Goal: Obtain resource: Obtain resource

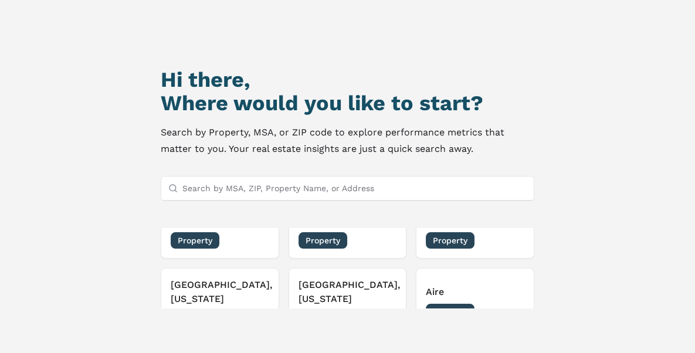
scroll to position [59, 0]
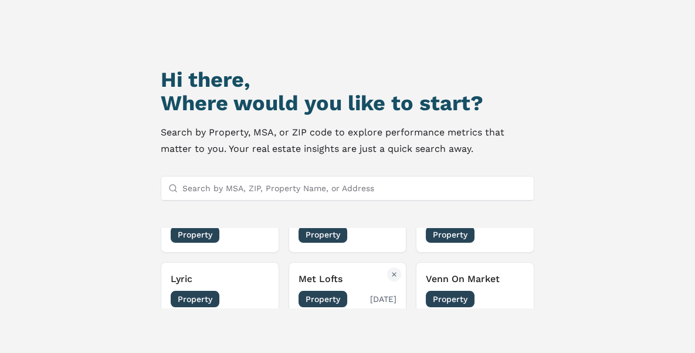
click at [320, 298] on span "Property" at bounding box center [322, 299] width 49 height 16
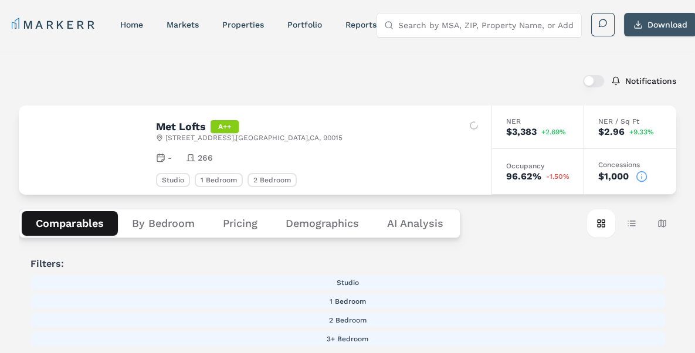
click at [661, 20] on button "Download" at bounding box center [660, 24] width 73 height 23
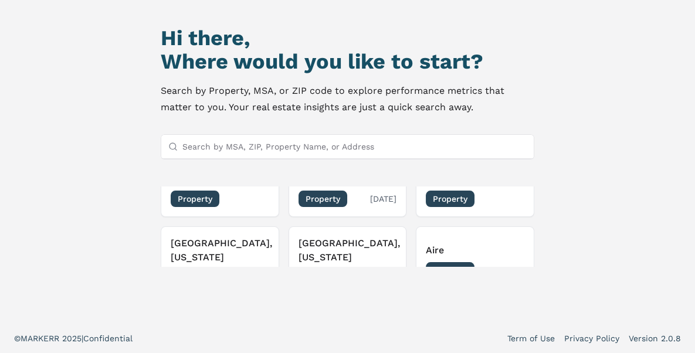
scroll to position [208, 0]
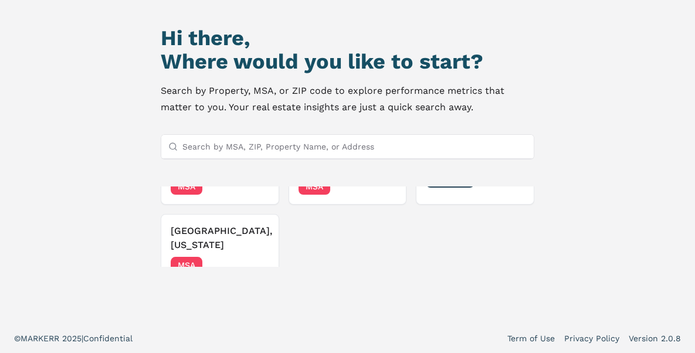
click at [266, 147] on input "Search by MSA, ZIP, Property Name, or Address" at bounding box center [354, 146] width 345 height 23
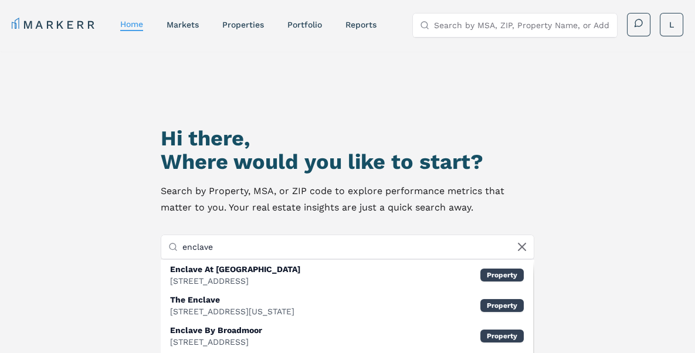
scroll to position [117, 0]
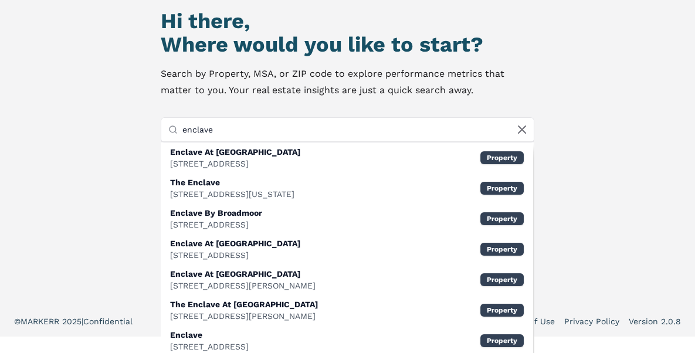
click at [240, 128] on input "enclave" at bounding box center [354, 129] width 345 height 23
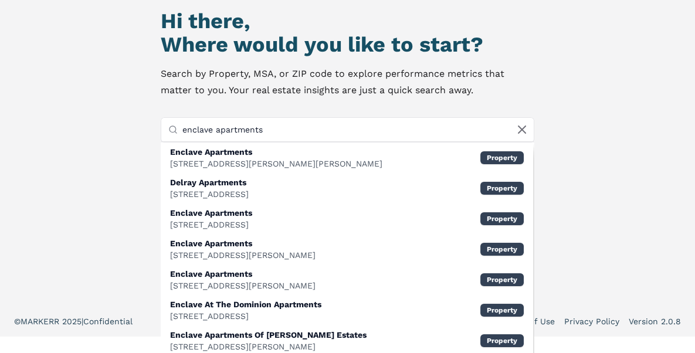
drag, startPoint x: 182, startPoint y: 126, endPoint x: 335, endPoint y: 134, distance: 153.8
click at [335, 134] on input "enclave apartments" at bounding box center [354, 129] width 345 height 23
type input "the enclave"
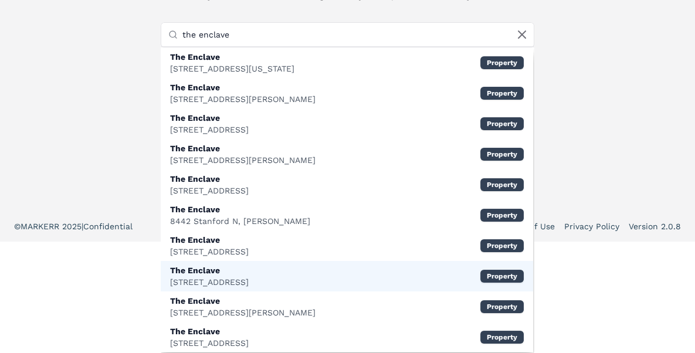
scroll to position [36, 0]
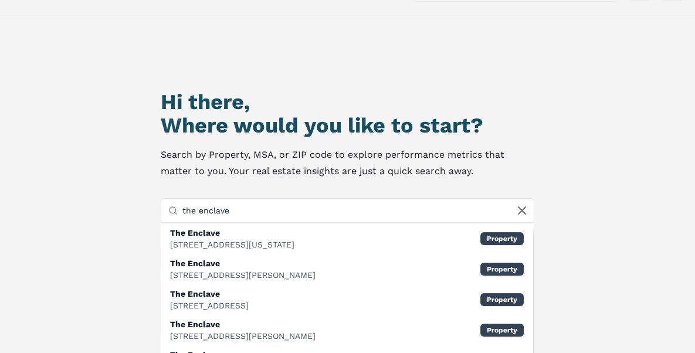
click at [301, 208] on input "the enclave" at bounding box center [354, 210] width 345 height 23
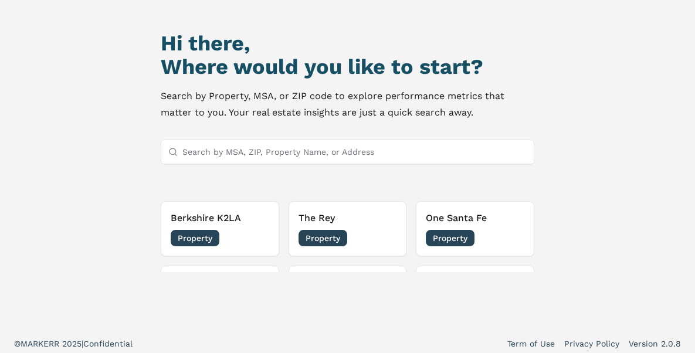
scroll to position [11, 0]
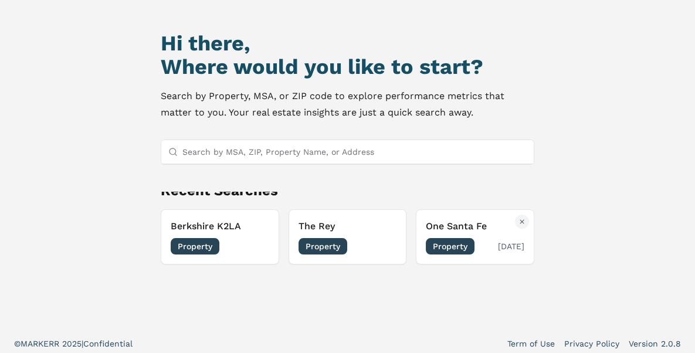
click at [432, 247] on span "Property" at bounding box center [450, 246] width 49 height 16
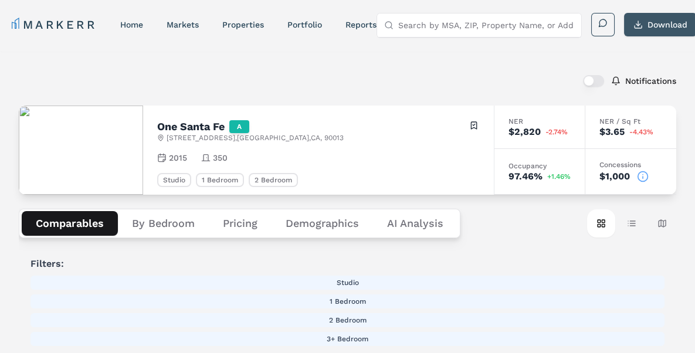
click at [649, 21] on button "Download" at bounding box center [660, 24] width 73 height 23
